Goal: Task Accomplishment & Management: Manage account settings

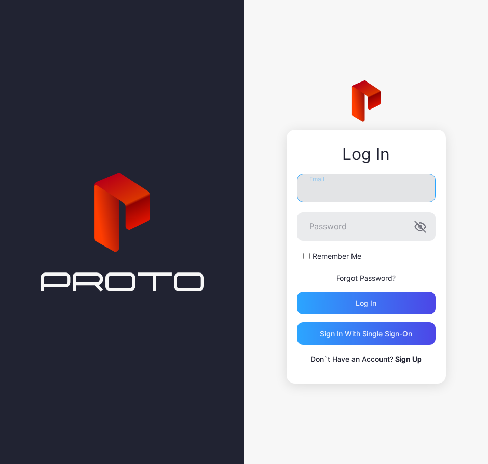
click at [354, 189] on input "Email" at bounding box center [366, 188] width 139 height 29
type input "**********"
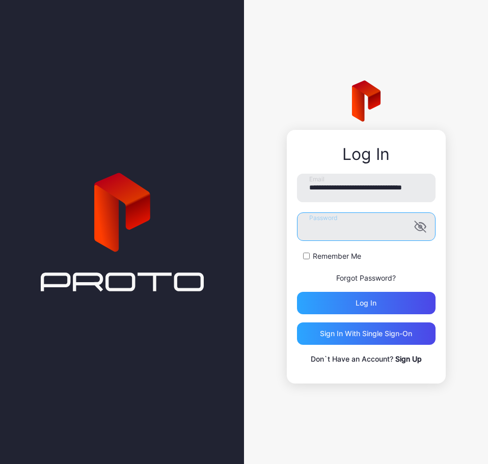
scroll to position [0, 0]
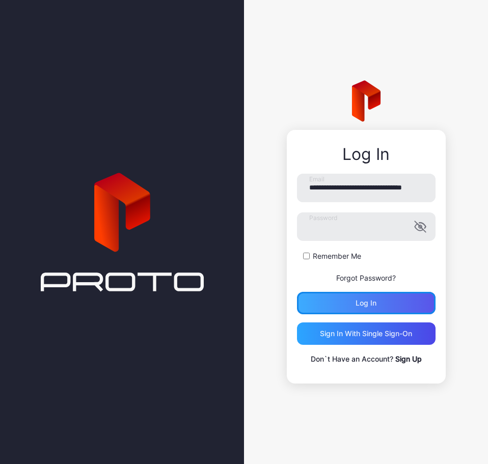
click at [372, 303] on div "Log in" at bounding box center [366, 303] width 21 height 8
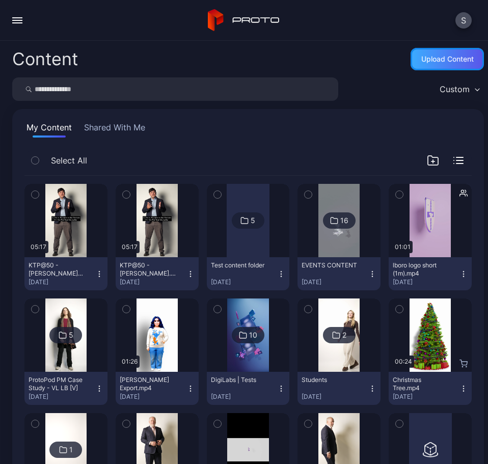
click at [435, 63] on div "Upload Content" at bounding box center [447, 59] width 52 height 8
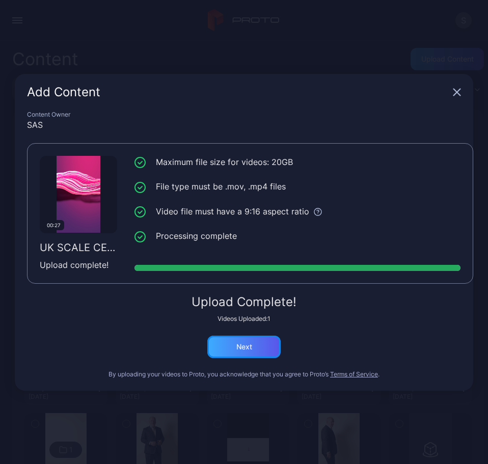
click at [219, 350] on div "Next" at bounding box center [243, 347] width 73 height 22
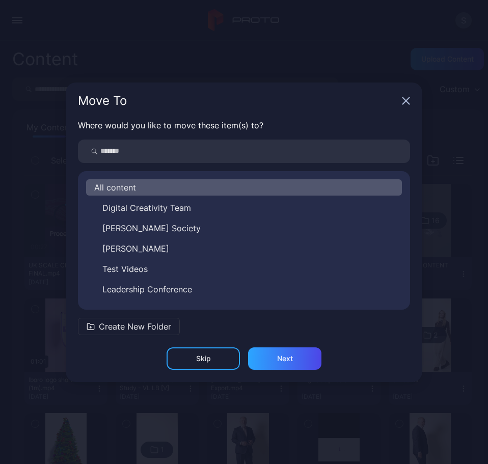
scroll to position [118, 0]
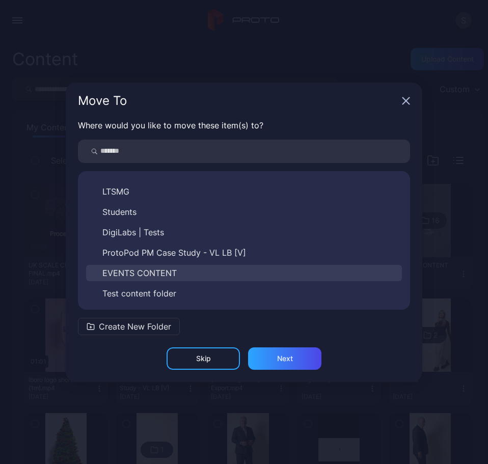
click at [164, 271] on span "EVENTS CONTENT" at bounding box center [139, 273] width 74 height 12
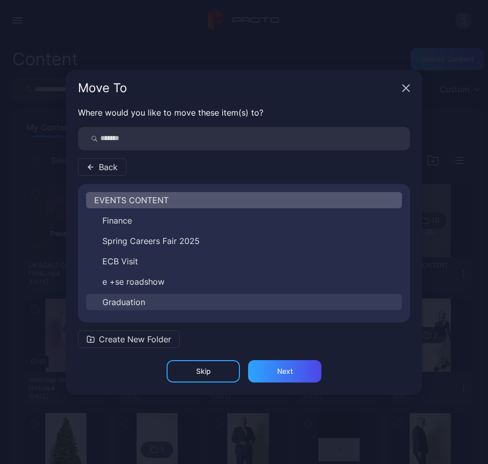
scroll to position [159, 0]
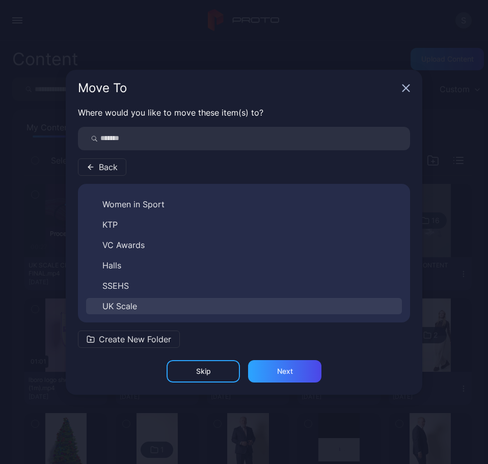
click at [130, 303] on span "UK Scale" at bounding box center [119, 306] width 35 height 12
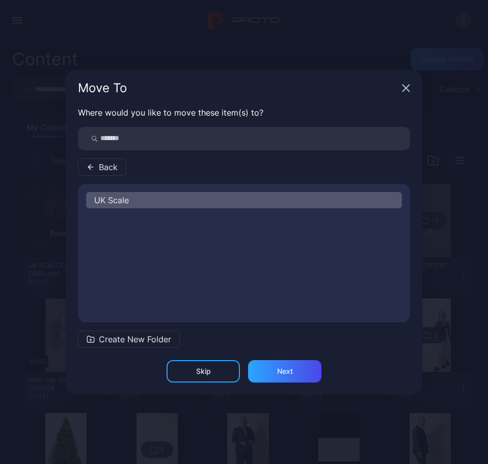
scroll to position [0, 0]
click at [271, 367] on div "Next" at bounding box center [284, 371] width 73 height 22
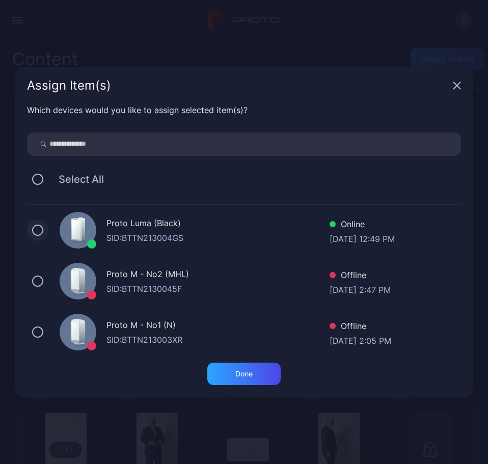
click at [40, 228] on button at bounding box center [37, 230] width 11 height 11
click at [232, 376] on div "Done" at bounding box center [243, 374] width 73 height 22
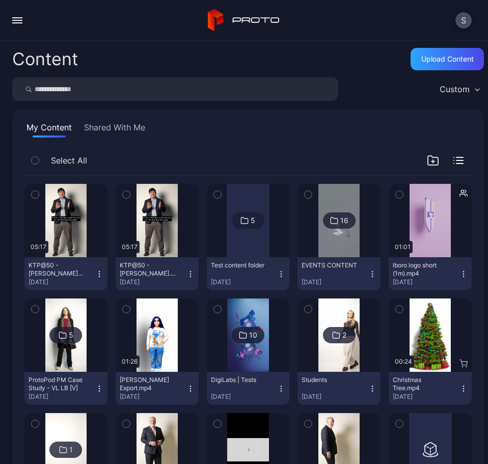
click at [14, 19] on button "button" at bounding box center [17, 20] width 20 height 20
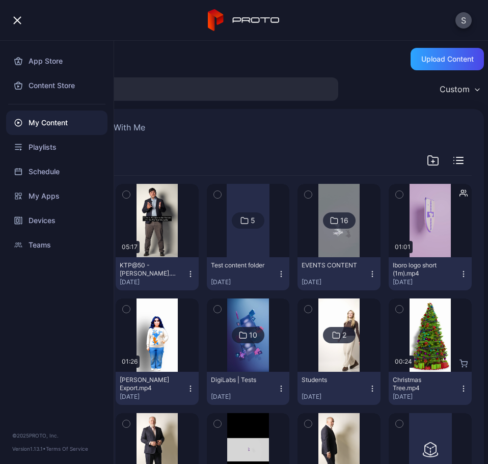
click at [140, 63] on div "Content Upload Content" at bounding box center [248, 59] width 472 height 20
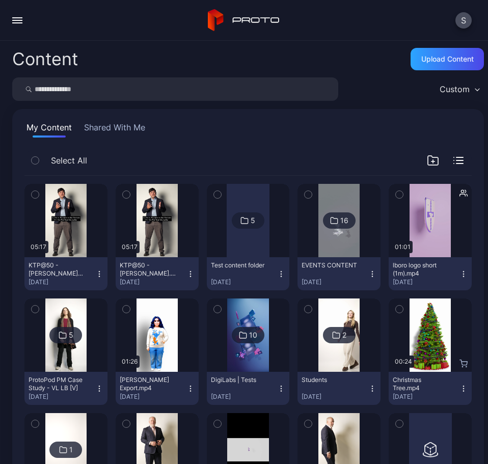
click at [16, 21] on button "button" at bounding box center [17, 20] width 20 height 20
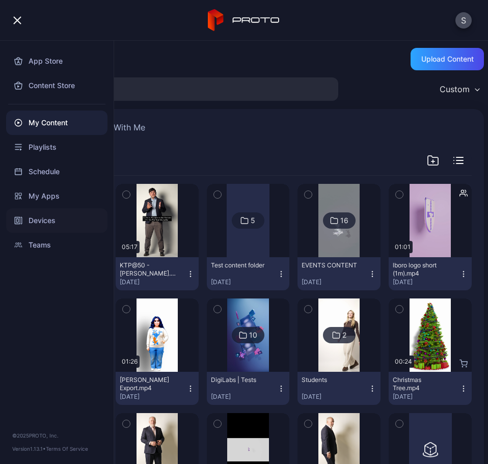
click at [41, 226] on div "Devices" at bounding box center [56, 220] width 101 height 24
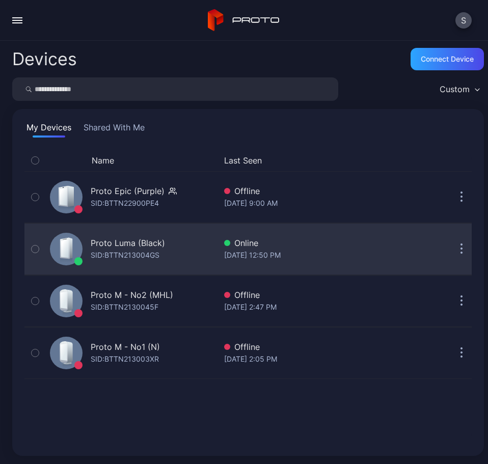
click at [108, 240] on div "Proto Luma (Black)" at bounding box center [128, 243] width 74 height 12
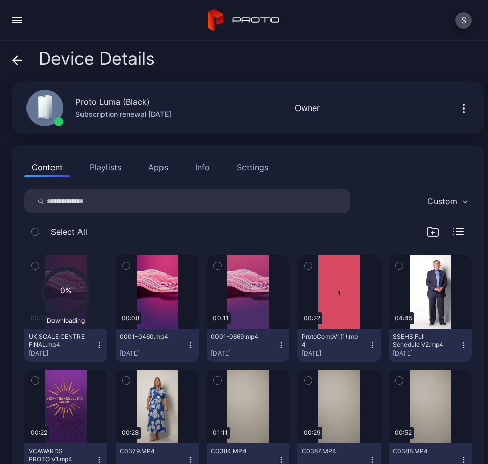
click at [123, 264] on icon "button" at bounding box center [126, 265] width 7 height 11
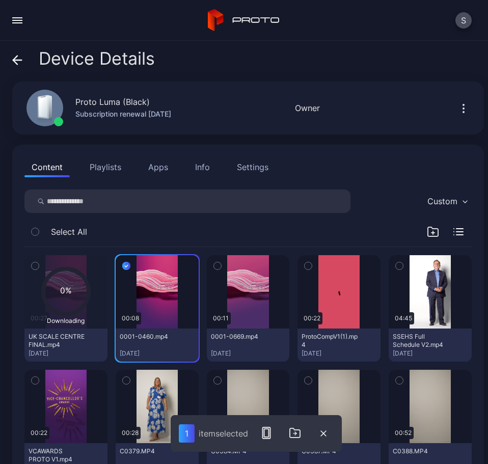
click at [216, 266] on icon "button" at bounding box center [217, 266] width 3 height 2
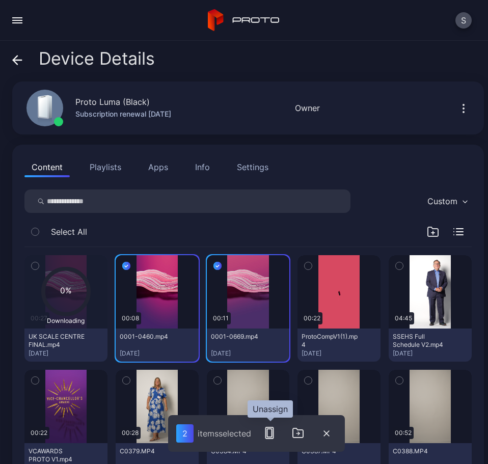
click at [269, 435] on rect "button" at bounding box center [269, 433] width 5 height 8
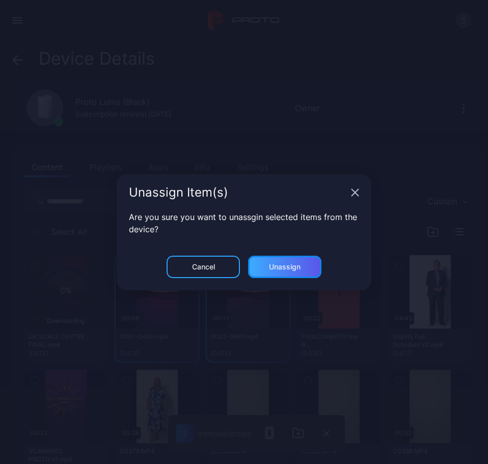
click at [303, 262] on div "Unassign" at bounding box center [284, 267] width 73 height 22
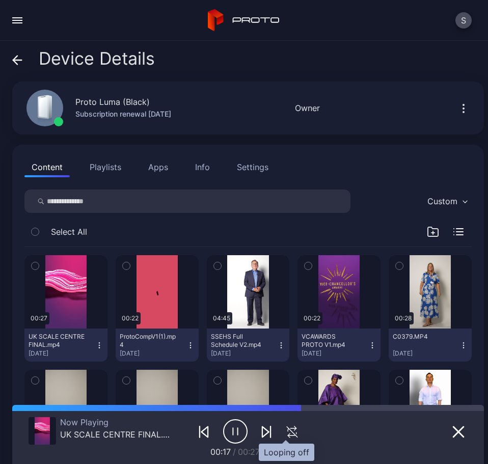
click at [289, 432] on icon "button" at bounding box center [292, 432] width 17 height 12
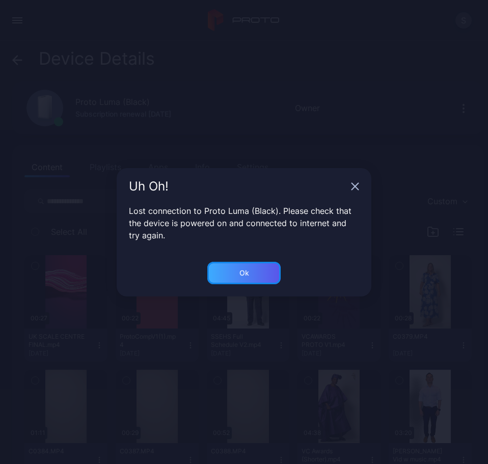
click at [238, 273] on div "Ok" at bounding box center [243, 273] width 73 height 22
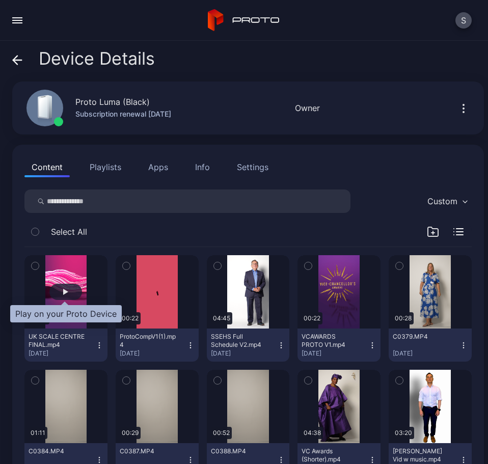
click at [63, 292] on div "button" at bounding box center [65, 292] width 5 height 6
